Goal: Find contact information: Find contact information

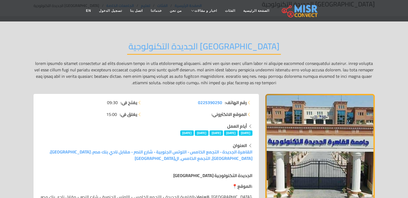
scroll to position [27, 0]
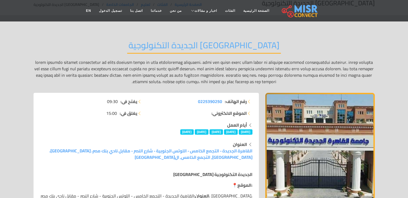
click at [237, 126] on strong "أيام العمل" at bounding box center [237, 125] width 20 height 8
click at [228, 128] on div "أيام العمل [DATE] [DATE] [DATE] [DATE] [DATE]" at bounding box center [146, 128] width 212 height 13
drag, startPoint x: 222, startPoint y: 129, endPoint x: 220, endPoint y: 131, distance: 3.3
click at [220, 131] on span "[DATE]" at bounding box center [216, 131] width 14 height 5
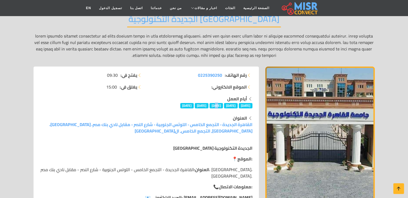
scroll to position [54, 0]
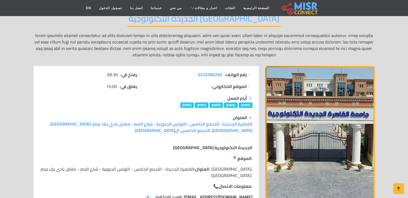
click at [201, 104] on span "[DATE]" at bounding box center [202, 104] width 14 height 5
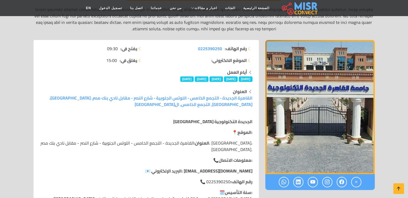
scroll to position [80, 0]
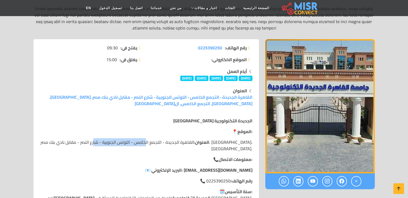
drag, startPoint x: 190, startPoint y: 142, endPoint x: 134, endPoint y: 141, distance: 56.3
click at [134, 141] on p "العنوان: القاهرة الجديدة - التجمع الخامس - اللوتس الجنوبية - شارع النصر - مقابل…" at bounding box center [146, 145] width 212 height 13
click at [133, 141] on p "العنوان: القاهرة الجديدة - التجمع الخامس - اللوتس الجنوبية - شارع النصر - مقابل…" at bounding box center [146, 145] width 212 height 13
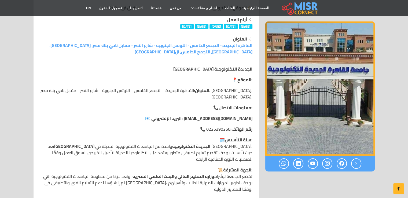
scroll to position [134, 0]
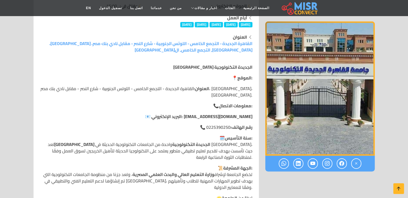
drag, startPoint x: 197, startPoint y: 125, endPoint x: 223, endPoint y: 116, distance: 27.8
click at [227, 124] on p "📞 رقم الهاتف: 0225390250" at bounding box center [146, 127] width 212 height 6
click at [223, 123] on strong "📞 رقم الهاتف:" at bounding box center [226, 127] width 52 height 8
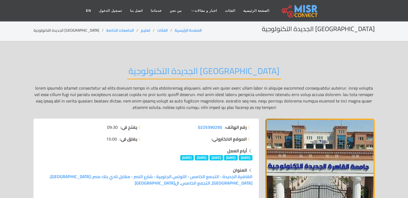
scroll to position [0, 0]
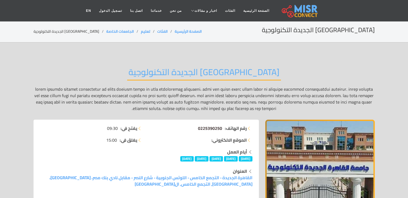
click at [209, 128] on span "0225390250" at bounding box center [210, 128] width 24 height 8
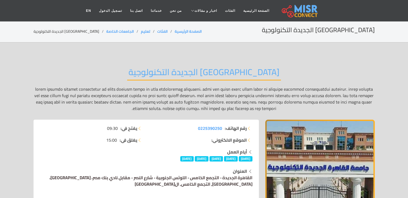
click at [197, 179] on link "القاهرة الجديدة - التجمع الخامس - اللوتس الجنوبية - شارع النصر - مقابل نادي بنك…" at bounding box center [150, 181] width 203 height 14
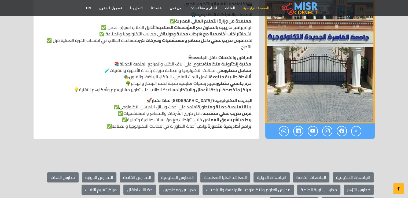
scroll to position [483, 0]
